Goal: Transaction & Acquisition: Purchase product/service

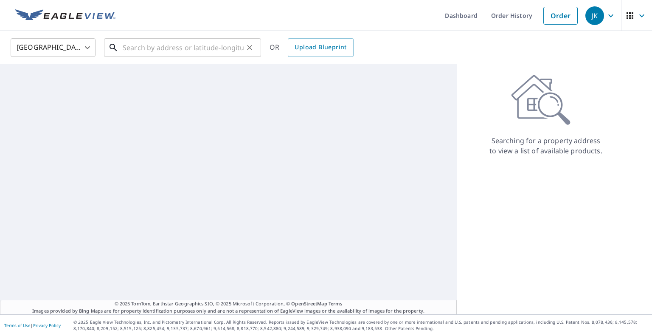
click at [178, 52] on input "text" at bounding box center [183, 48] width 121 height 24
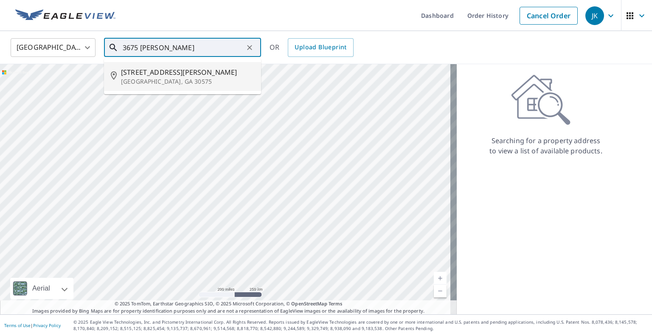
click at [155, 74] on span "[STREET_ADDRESS][PERSON_NAME]" at bounding box center [187, 72] width 133 height 10
type input "[STREET_ADDRESS][PERSON_NAME][PERSON_NAME]"
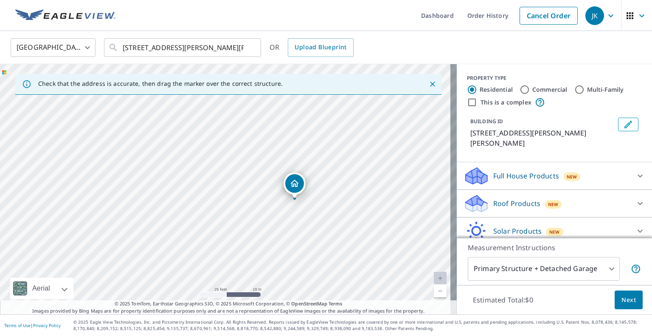
click at [506, 198] on p "Roof Products" at bounding box center [517, 203] width 47 height 10
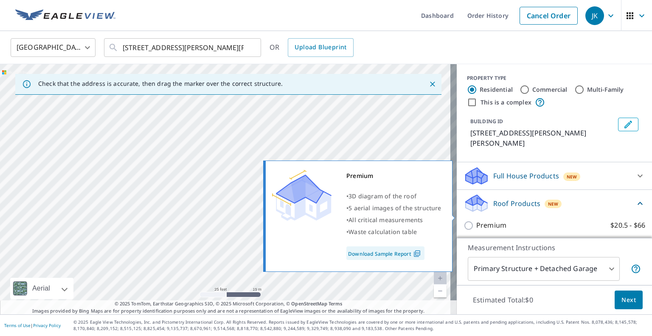
click at [477, 220] on p "Premium" at bounding box center [492, 225] width 30 height 11
click at [471, 220] on input "Premium $20.5 - $66" at bounding box center [470, 225] width 13 height 10
checkbox input "true"
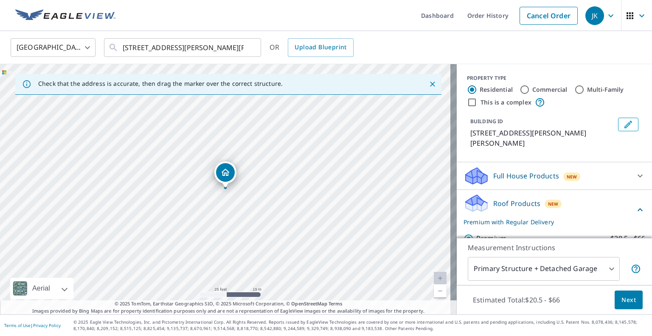
click at [615, 297] on button "Next" at bounding box center [629, 300] width 28 height 19
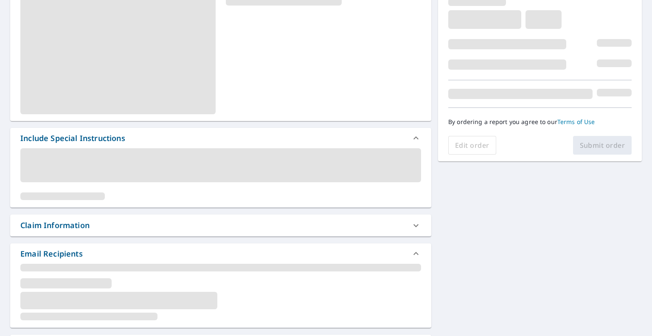
scroll to position [158, 0]
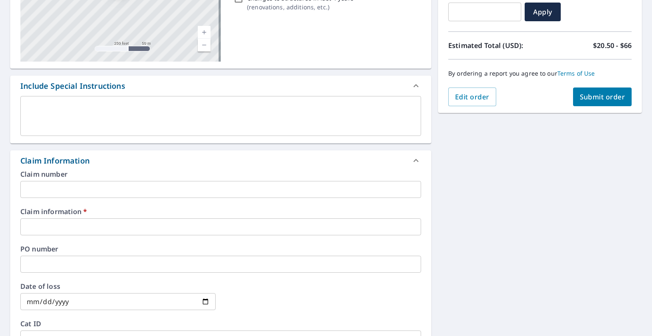
drag, startPoint x: 97, startPoint y: 216, endPoint x: 94, endPoint y: 222, distance: 6.6
click at [94, 222] on input "text" at bounding box center [220, 226] width 401 height 17
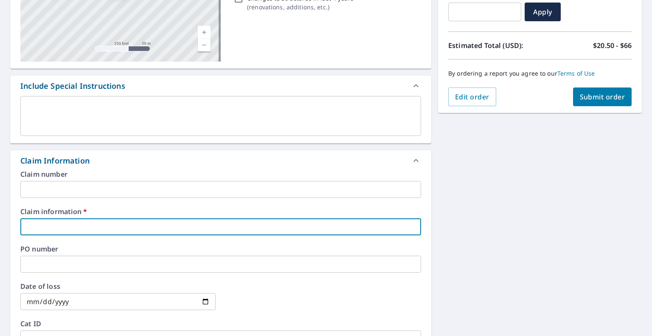
type input "519765 - Storm Safe"
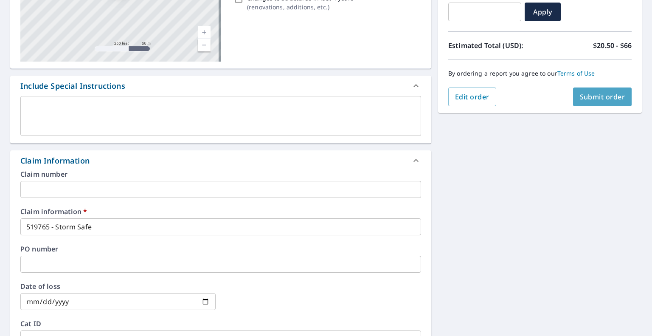
click at [600, 92] on span "Submit order" at bounding box center [602, 96] width 45 height 9
checkbox input "true"
